Goal: Information Seeking & Learning: Check status

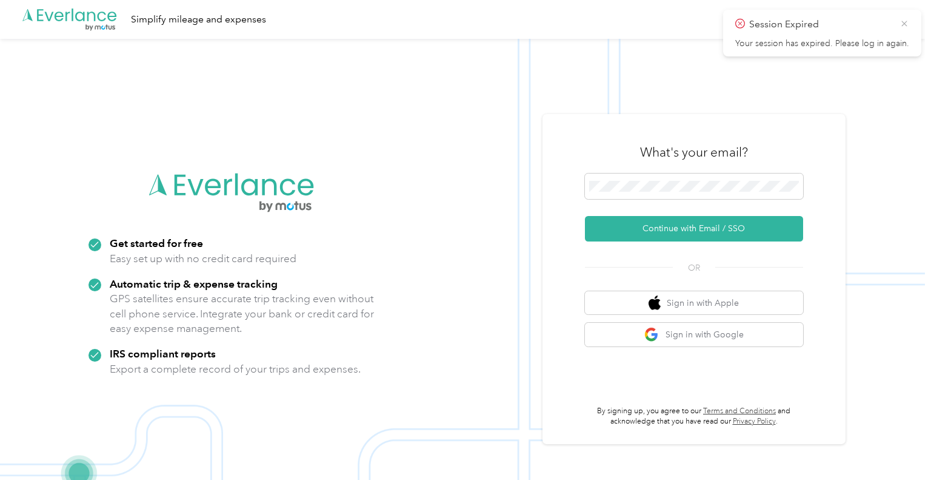
click at [904, 27] on icon at bounding box center [905, 23] width 10 height 11
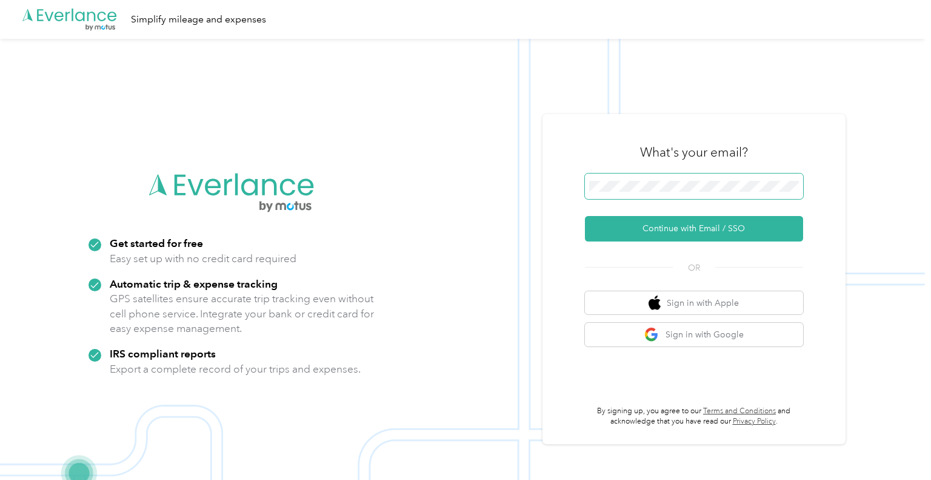
click at [632, 195] on span at bounding box center [694, 185] width 218 height 25
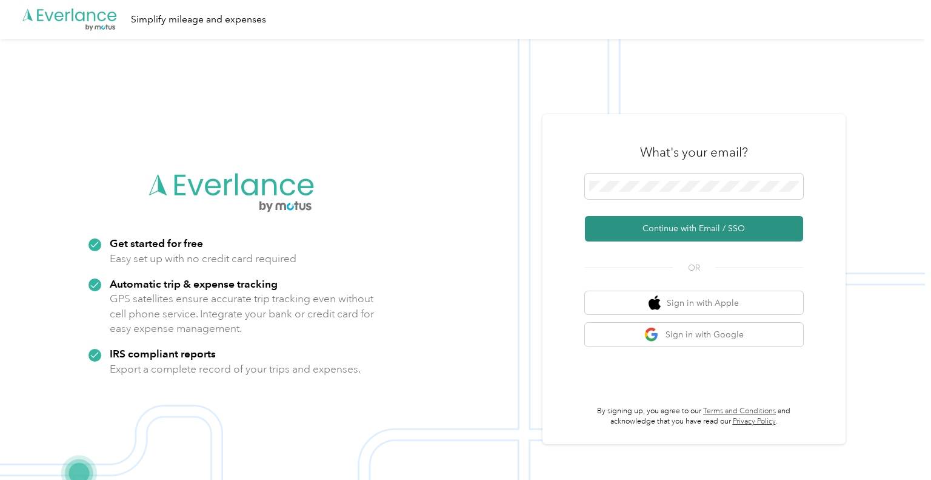
click at [675, 224] on button "Continue with Email / SSO" at bounding box center [694, 228] width 218 height 25
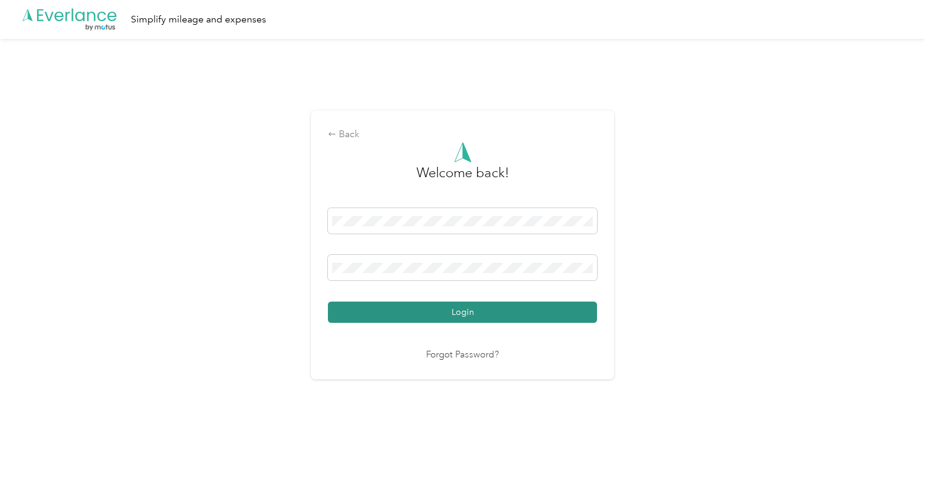
click at [457, 320] on button "Login" at bounding box center [462, 311] width 269 height 21
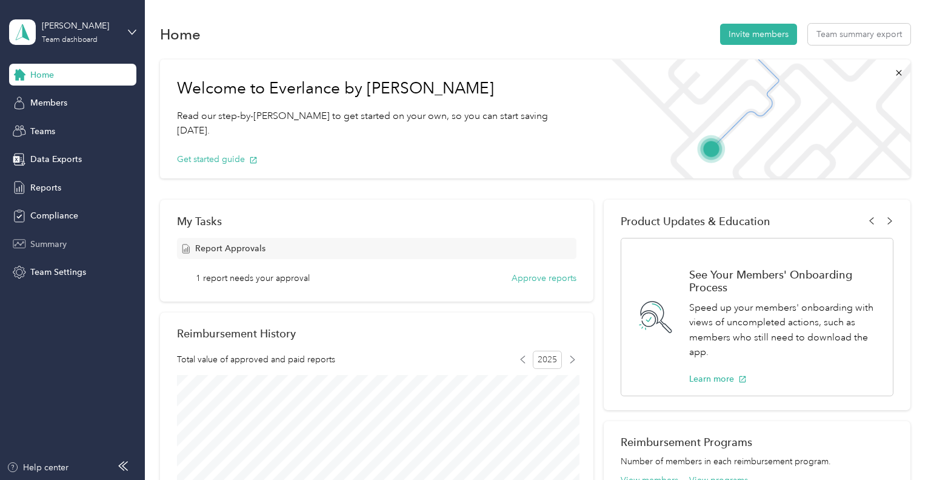
click at [36, 248] on span "Summary" at bounding box center [48, 244] width 36 height 13
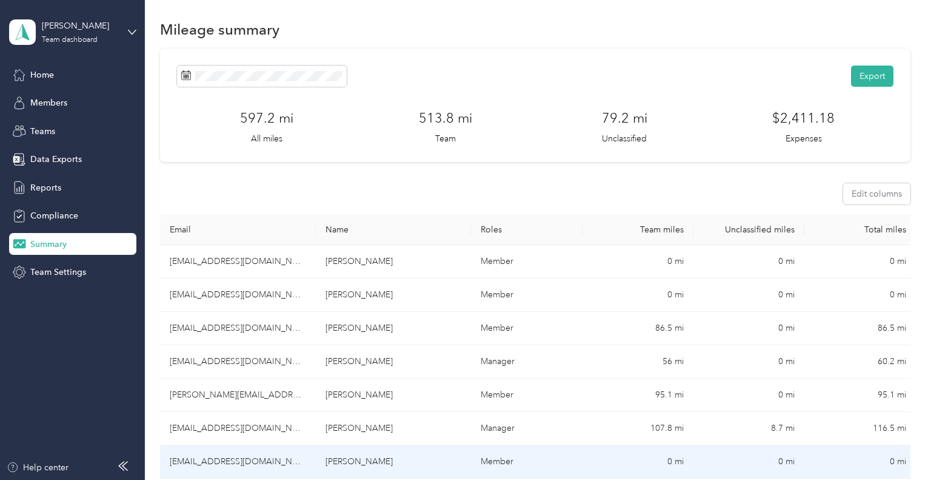
scroll to position [2, 0]
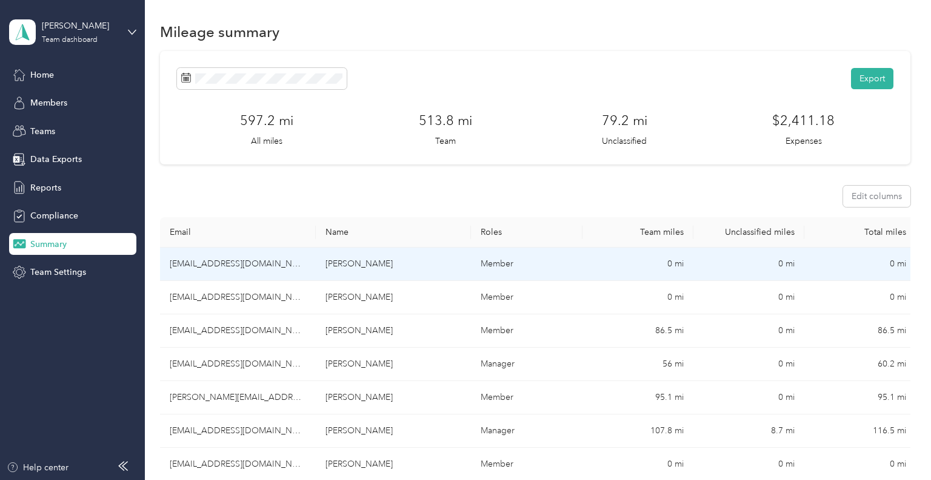
click at [648, 209] on section "Export 597.2 mi All miles 513.8 mi Team 79.2 mi Unclassified $2,411.18 Expenses…" at bounding box center [535, 352] width 751 height 603
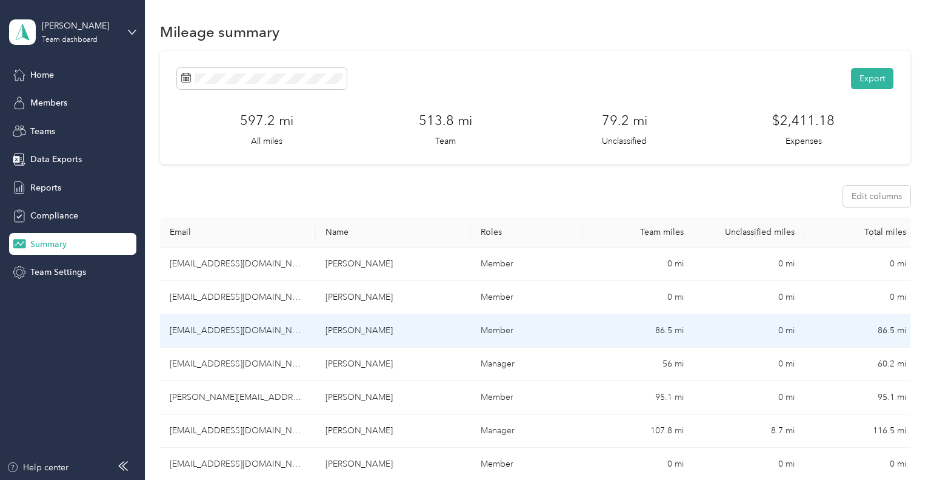
click at [338, 328] on td "[PERSON_NAME]" at bounding box center [394, 330] width 156 height 33
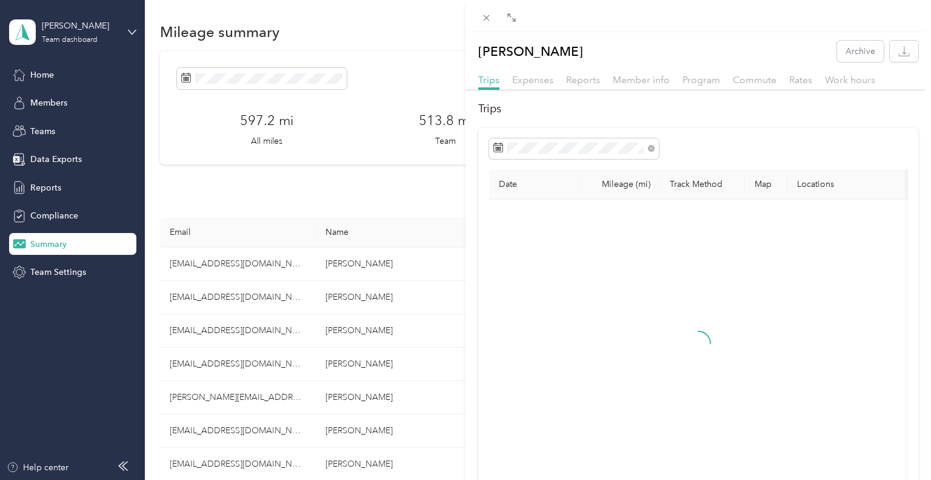
click at [458, 479] on div "Drag to resize Click to close Jonathan M. Clark Archive Trips Expenses Reports …" at bounding box center [462, 480] width 925 height 0
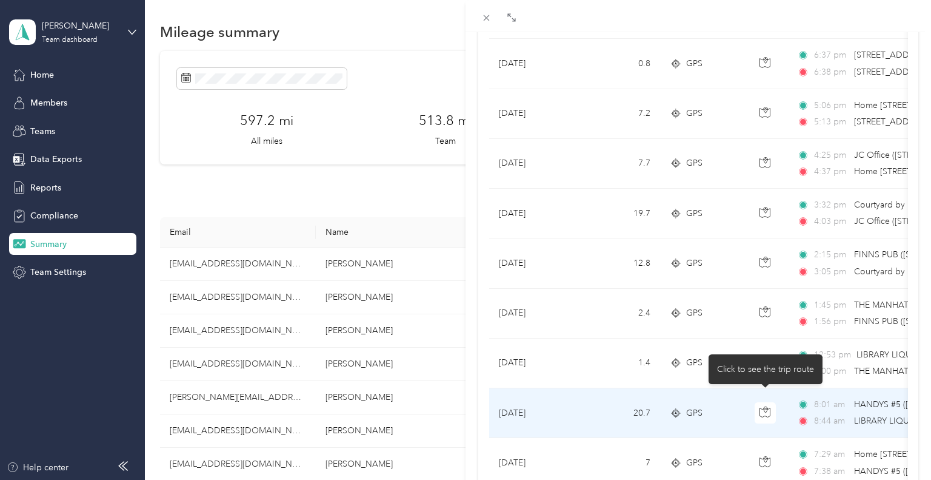
scroll to position [216, 0]
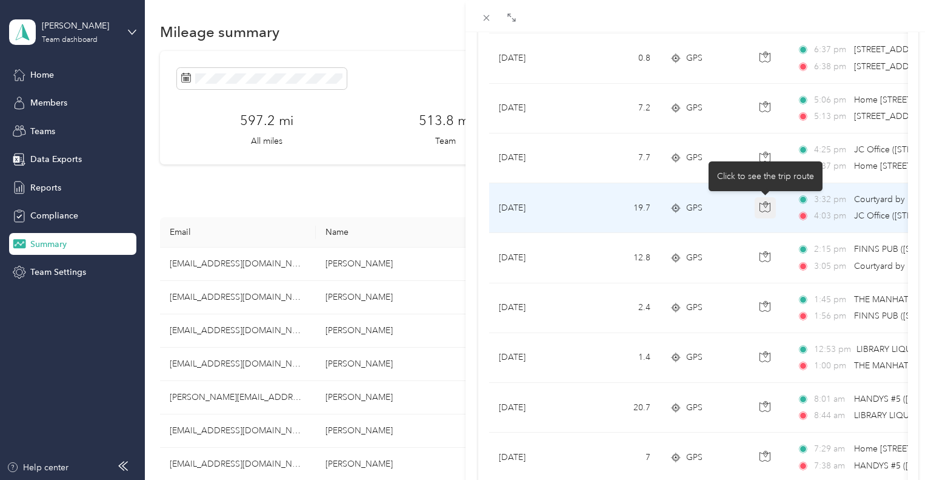
click at [766, 207] on icon "button" at bounding box center [765, 206] width 11 height 11
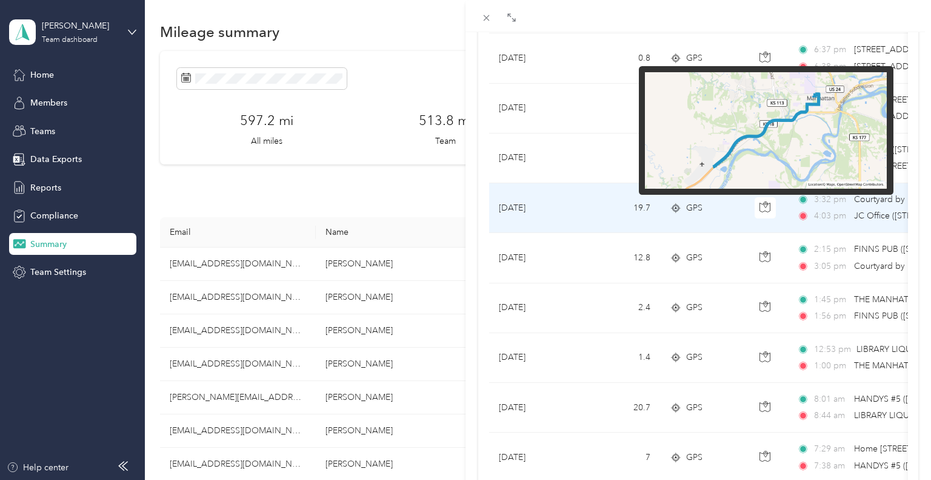
click at [804, 105] on img at bounding box center [766, 130] width 242 height 116
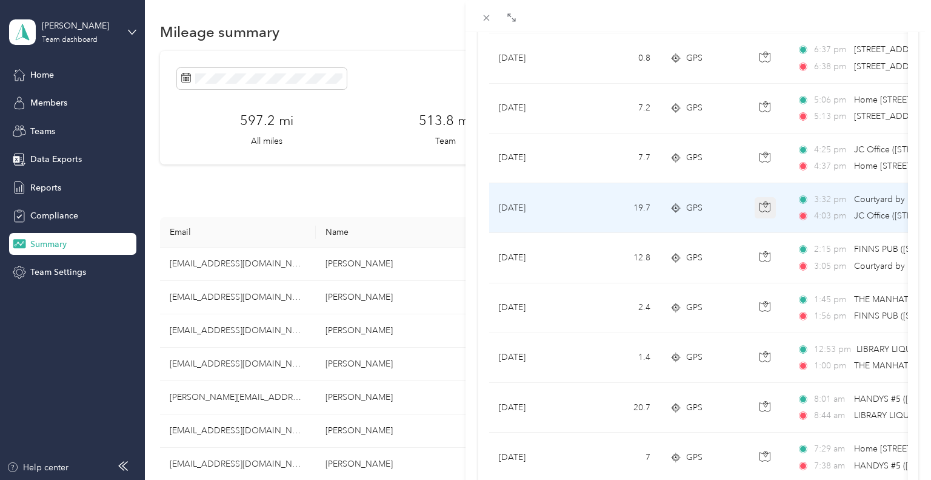
click at [770, 210] on icon "button" at bounding box center [765, 206] width 11 height 11
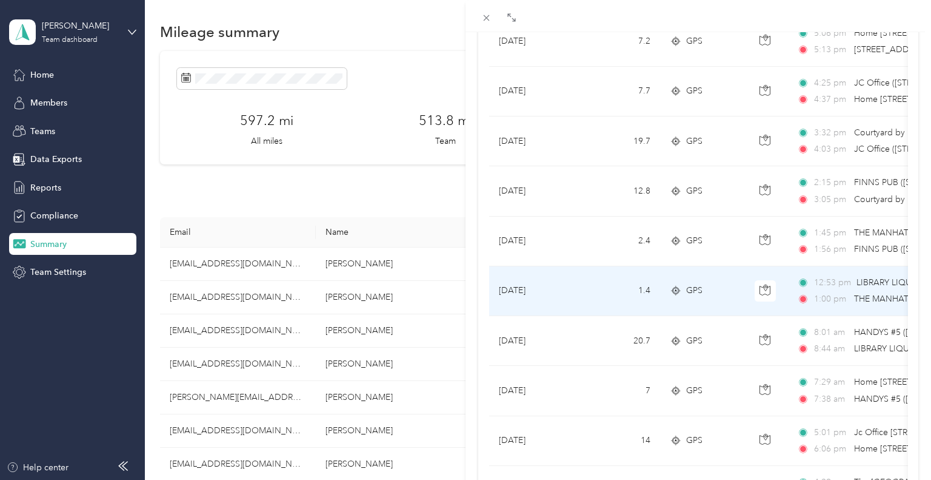
scroll to position [290, 0]
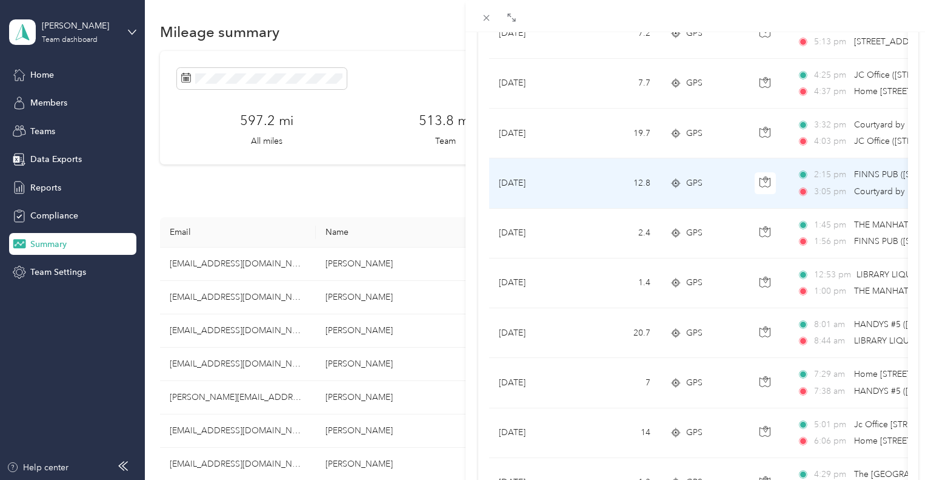
click at [863, 185] on span "Courtyard by Marriott MHK ([STREET_ADDRESS])" at bounding box center [948, 191] width 189 height 13
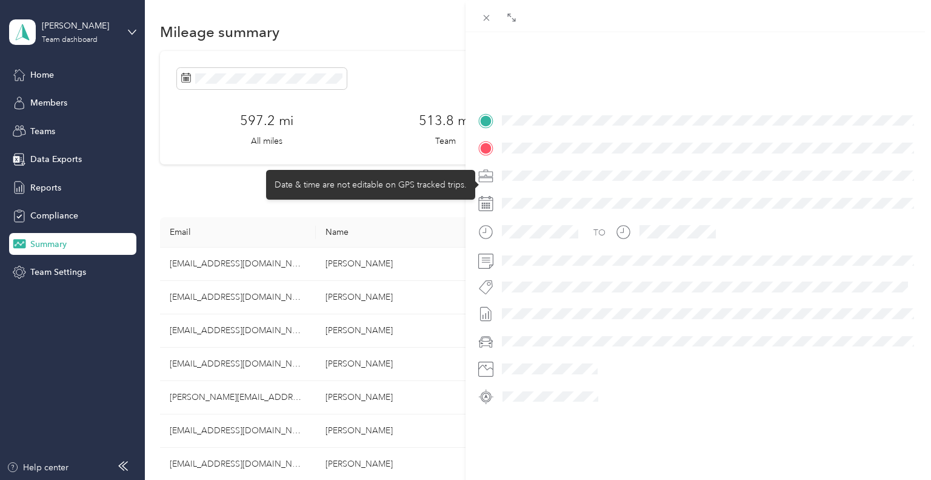
scroll to position [210, 0]
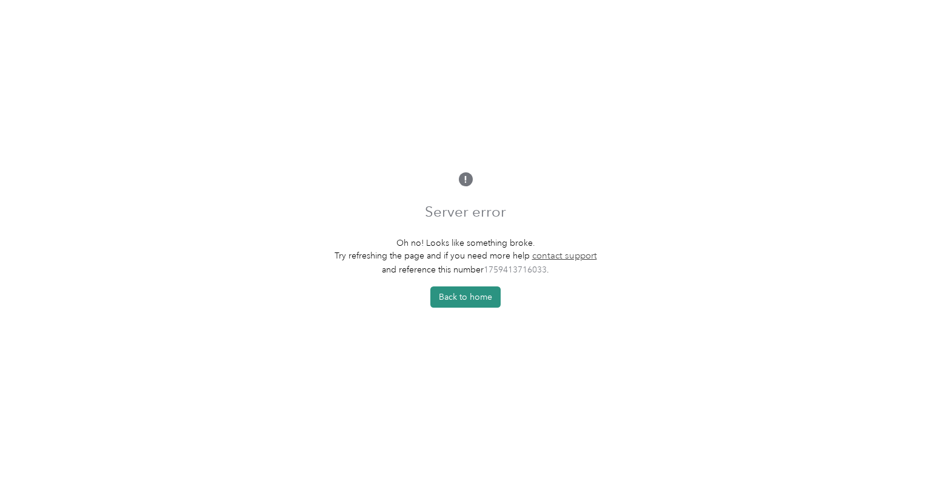
click at [466, 291] on button "Back to home" at bounding box center [465, 296] width 70 height 21
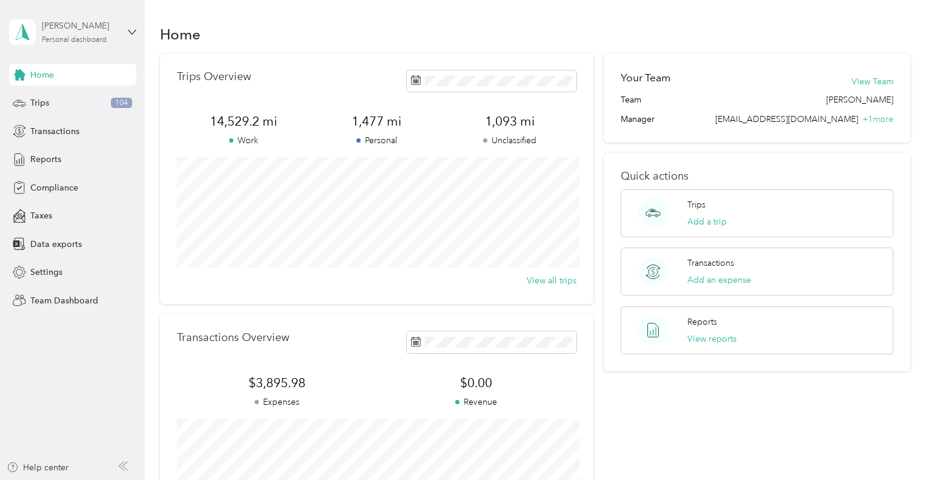
click at [62, 36] on div "Personal dashboard" at bounding box center [74, 39] width 65 height 7
click at [53, 106] on div "Team dashboard Personal dashboard Log out" at bounding box center [137, 127] width 238 height 76
click at [92, 184] on div "Compliance" at bounding box center [72, 187] width 127 height 22
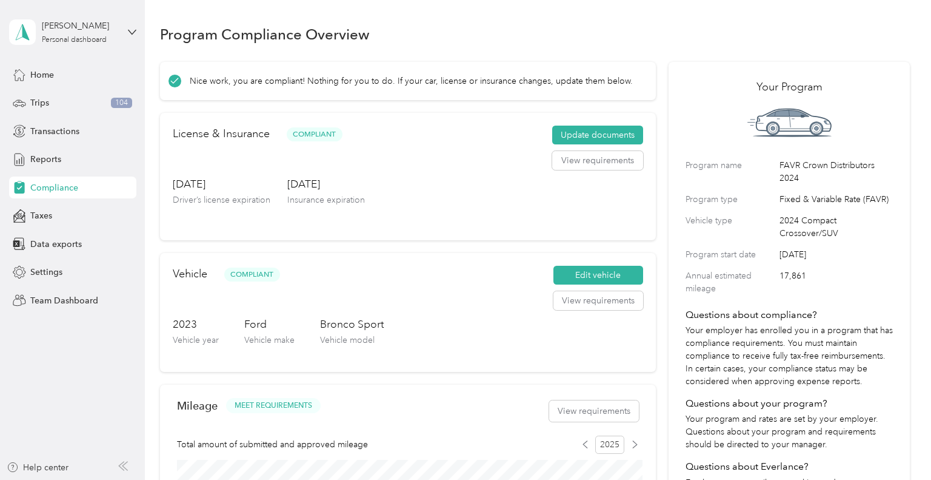
click at [102, 340] on aside "[PERSON_NAME] Personal dashboard Home Trips 104 Transactions Reports Compliance…" at bounding box center [72, 240] width 145 height 480
click at [124, 29] on div "[PERSON_NAME] Personal dashboard" at bounding box center [72, 32] width 127 height 42
click at [124, 30] on div "[PERSON_NAME] Personal dashboard" at bounding box center [72, 32] width 127 height 42
click at [61, 93] on div "Team dashboard" at bounding box center [51, 98] width 65 height 13
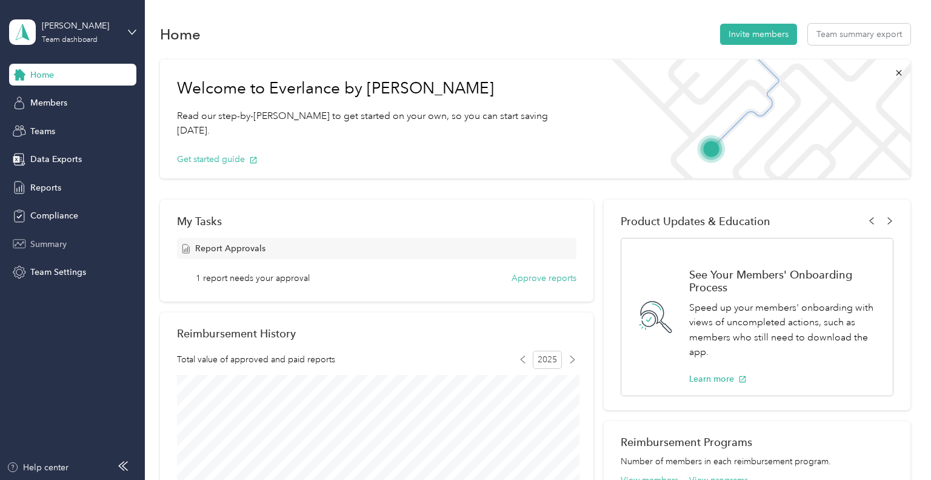
click at [64, 236] on div "Summary" at bounding box center [72, 244] width 127 height 22
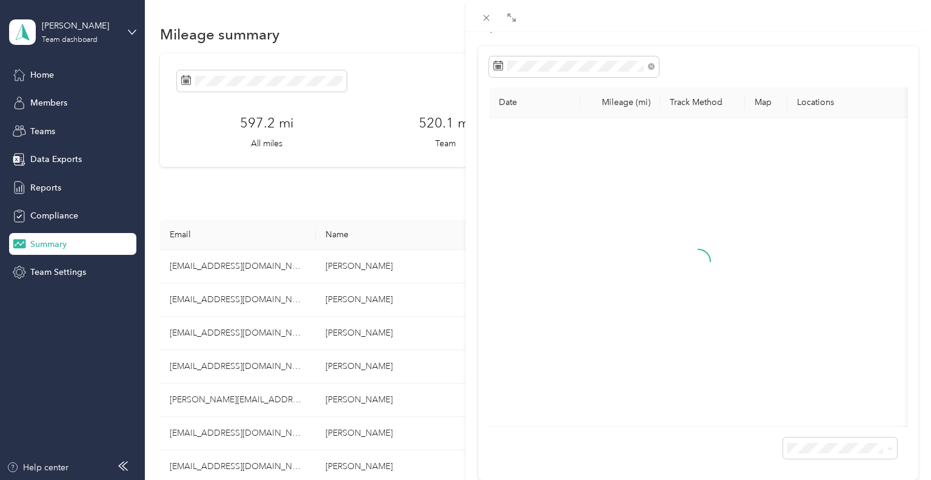
scroll to position [112, 0]
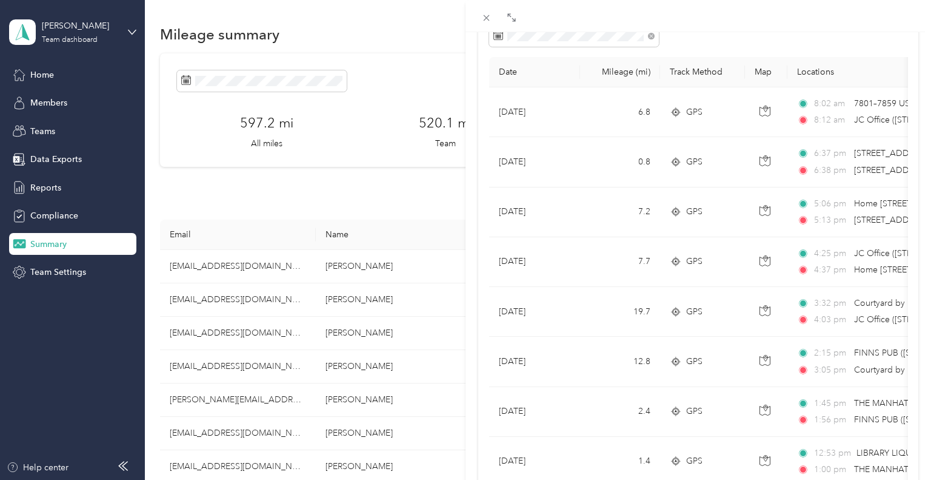
click at [242, 331] on div "[PERSON_NAME] Archive Trips Expenses Reports Member info Program Commute Rates …" at bounding box center [465, 240] width 931 height 480
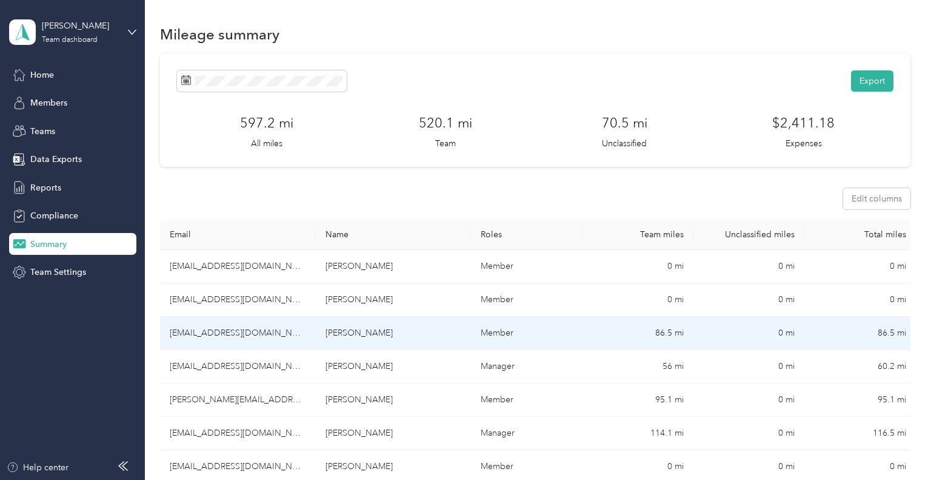
click at [250, 339] on td "[EMAIL_ADDRESS][DOMAIN_NAME]" at bounding box center [238, 332] width 156 height 33
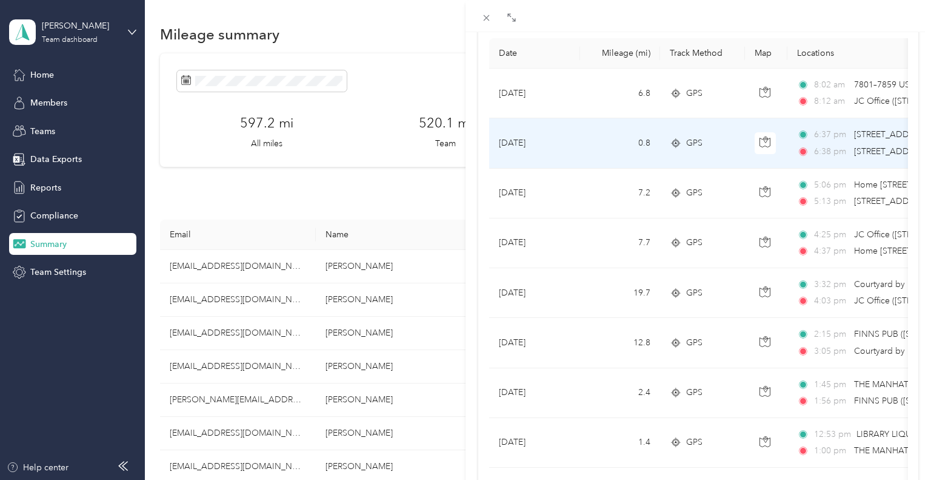
scroll to position [146, 0]
